Goal: Information Seeking & Learning: Find specific fact

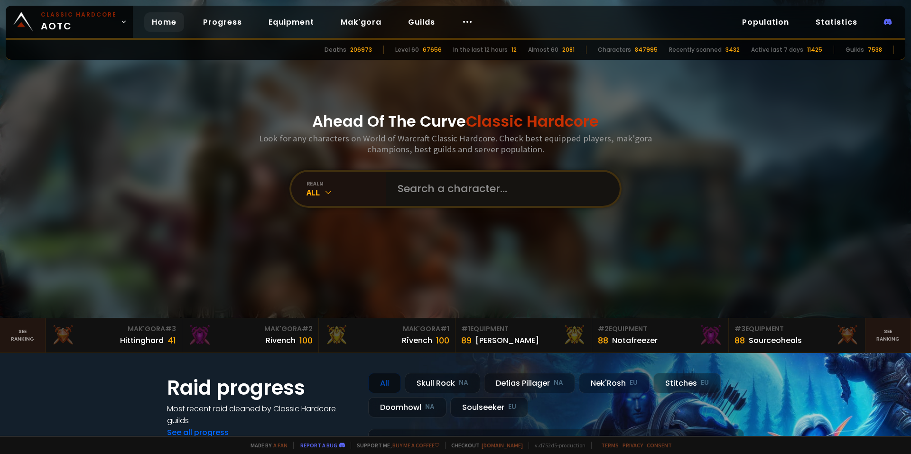
click at [426, 175] on input "text" at bounding box center [500, 189] width 216 height 34
type input "[PERSON_NAME]"
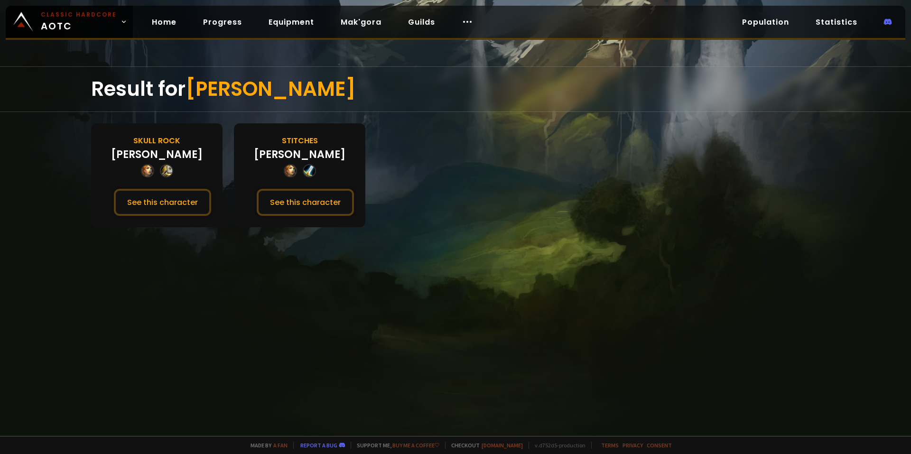
drag, startPoint x: 325, startPoint y: 195, endPoint x: 358, endPoint y: 198, distance: 32.5
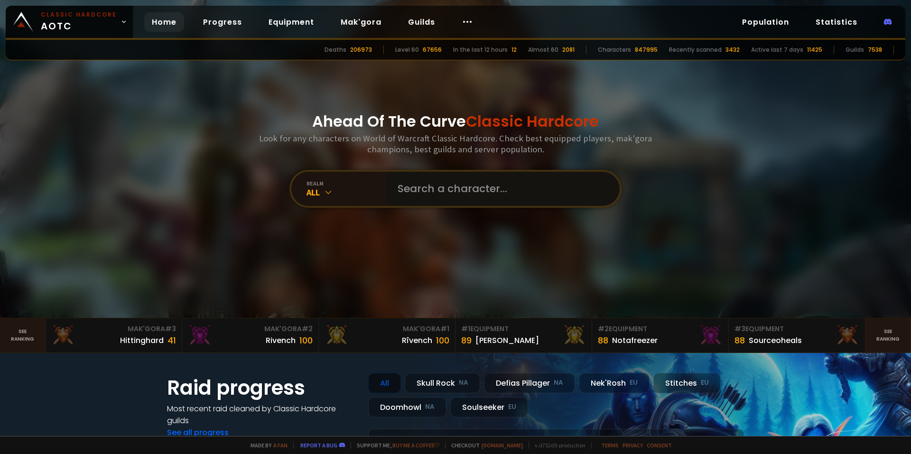
click at [437, 182] on input "text" at bounding box center [500, 189] width 216 height 34
type input "molll"
click at [434, 191] on input "text" at bounding box center [500, 189] width 216 height 34
type input "[PERSON_NAME]"
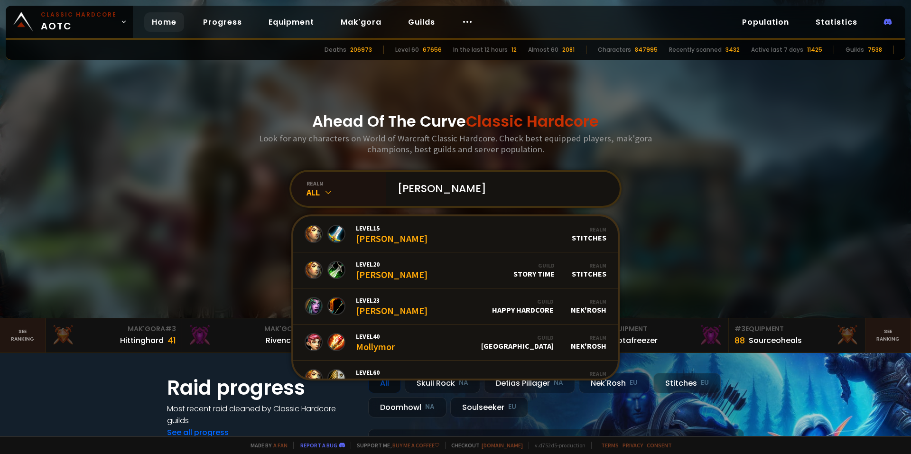
click at [430, 191] on input "[PERSON_NAME]" at bounding box center [500, 189] width 216 height 34
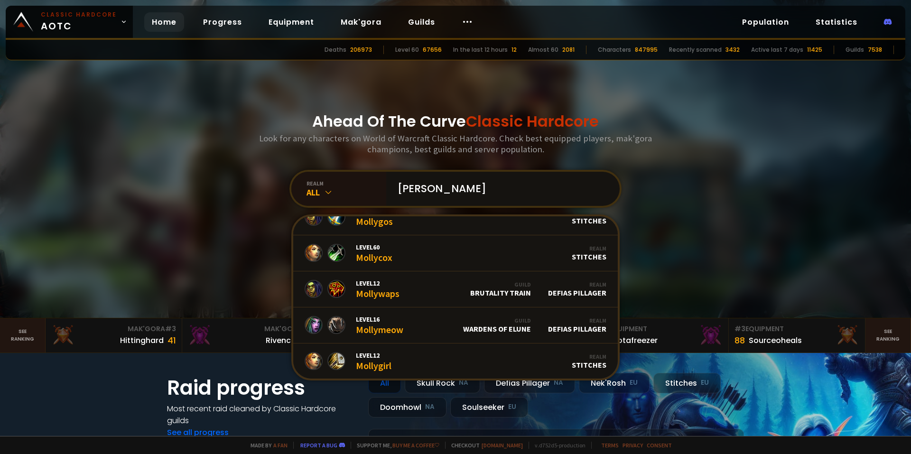
scroll to position [237, 0]
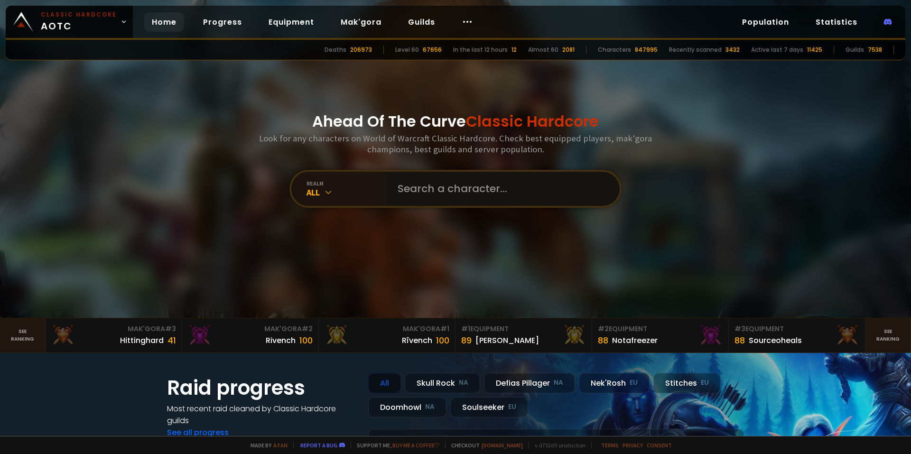
click at [439, 195] on input "text" at bounding box center [500, 189] width 216 height 34
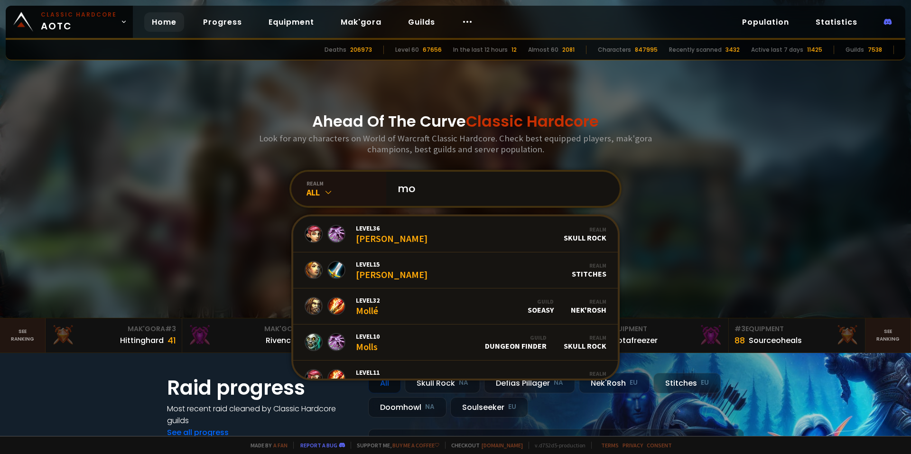
type input "m"
